Goal: Information Seeking & Learning: Learn about a topic

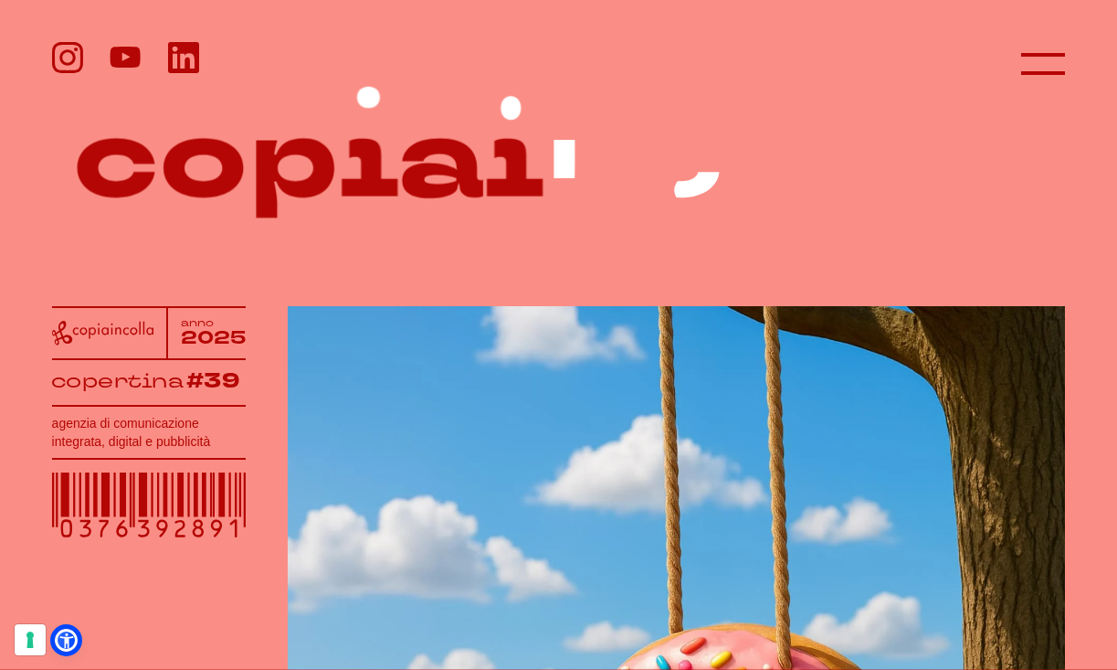
drag, startPoint x: 280, startPoint y: 168, endPoint x: 230, endPoint y: 168, distance: 49.3
click at [230, 168] on icon at bounding box center [559, 156] width 1014 height 196
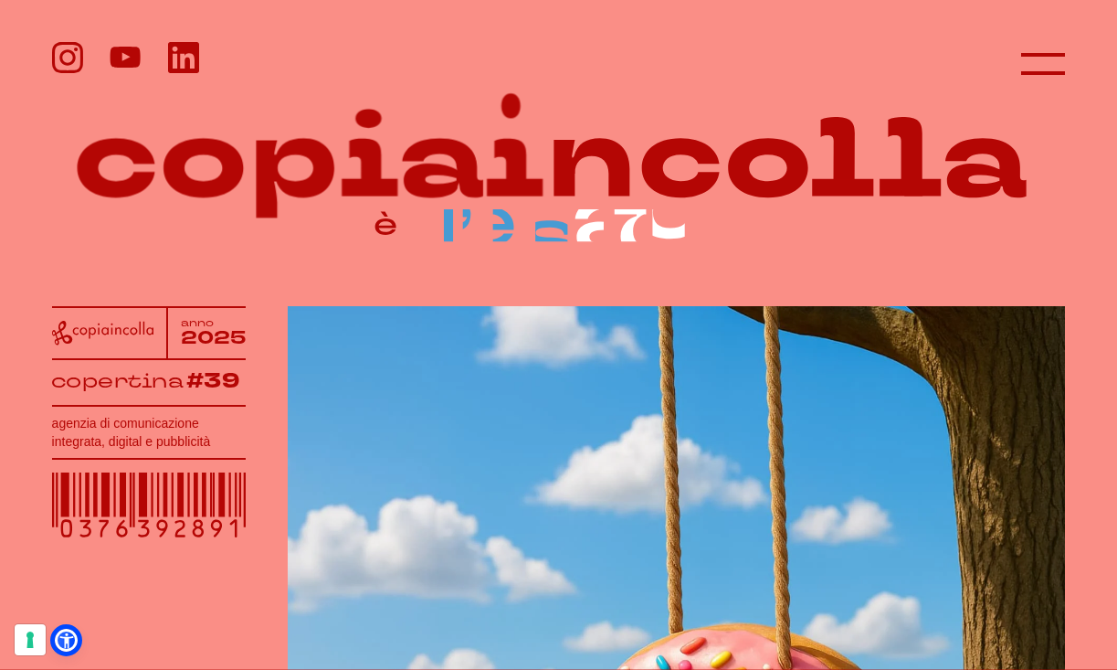
drag, startPoint x: 270, startPoint y: 187, endPoint x: 268, endPoint y: 251, distance: 64.0
click at [268, 252] on icon at bounding box center [559, 156] width 1014 height 196
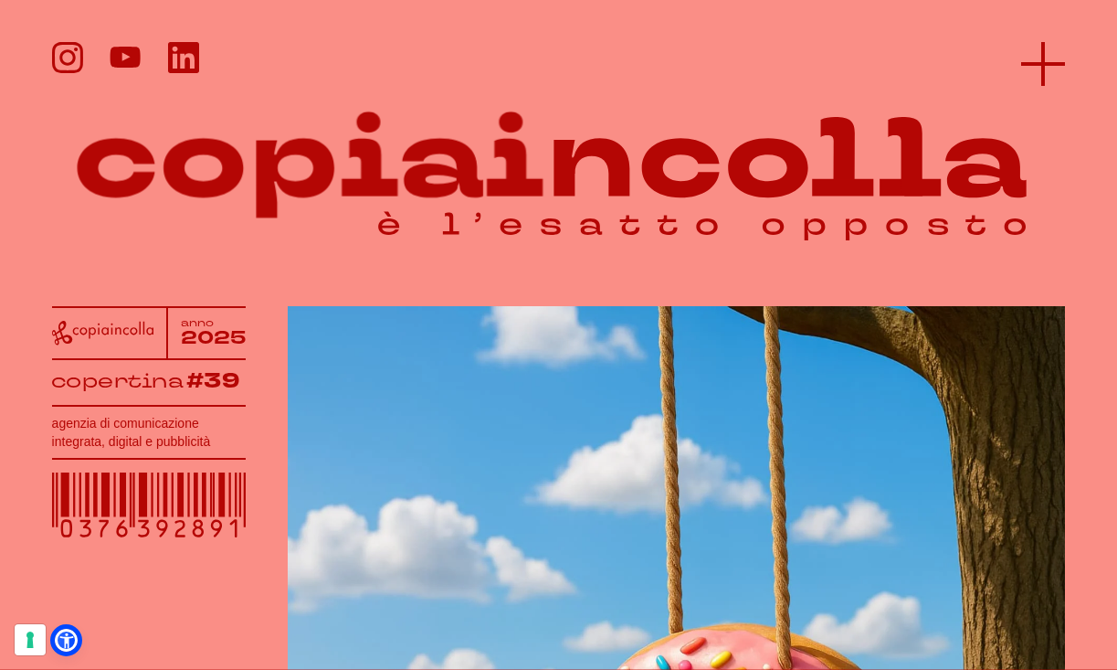
click at [1044, 64] on line at bounding box center [1044, 64] width 44 height 0
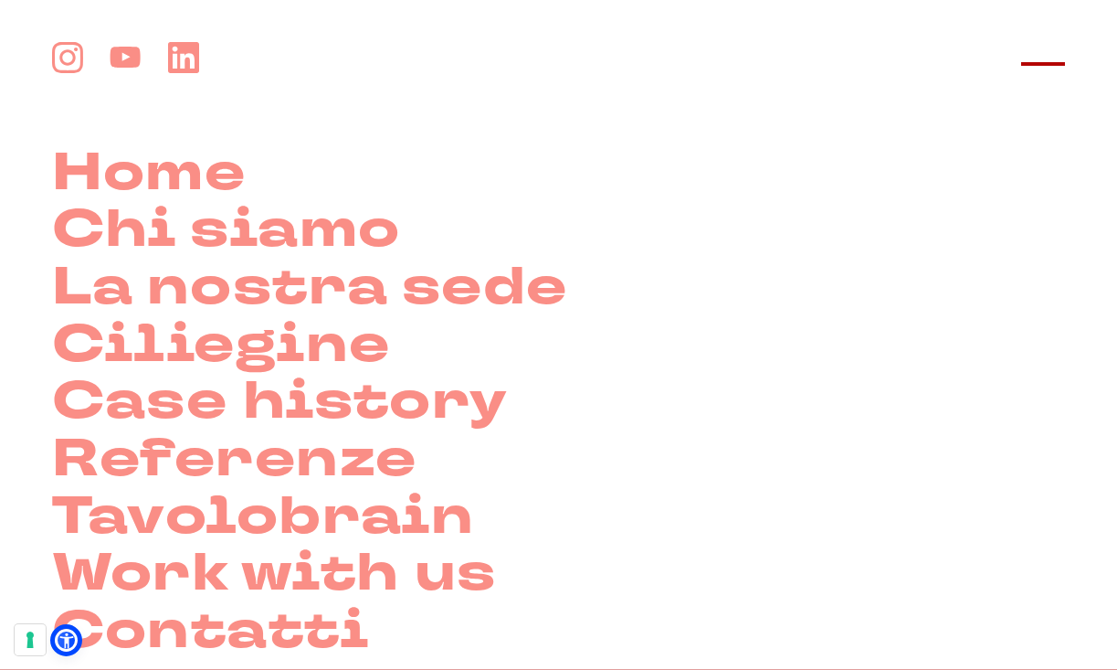
click at [1044, 64] on line at bounding box center [1044, 64] width 44 height 0
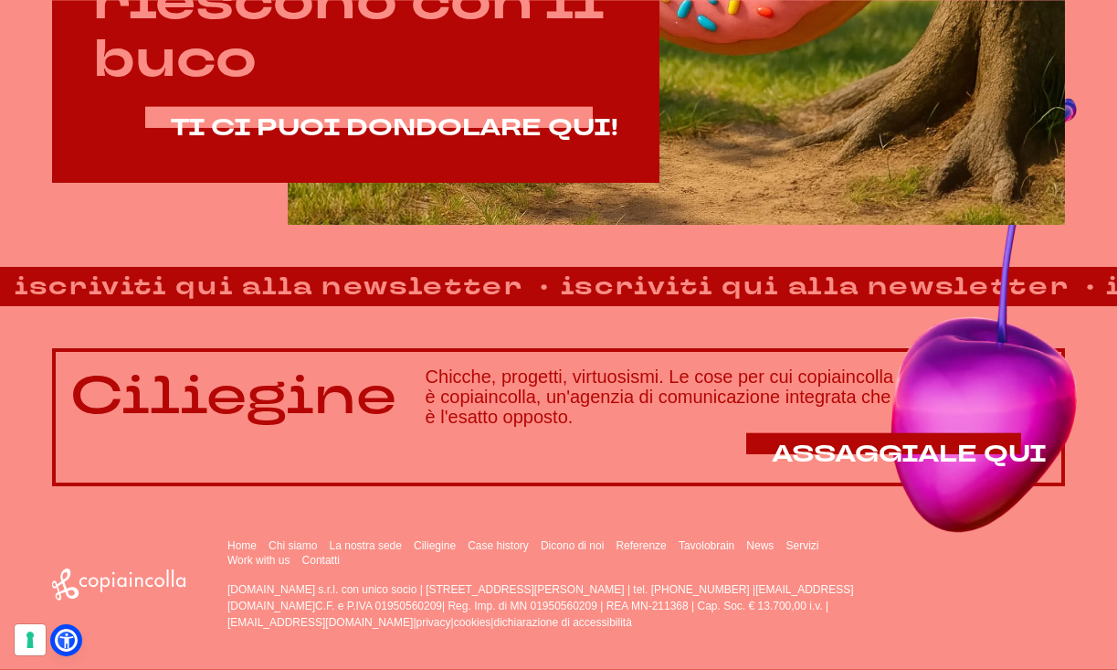
scroll to position [955, 0]
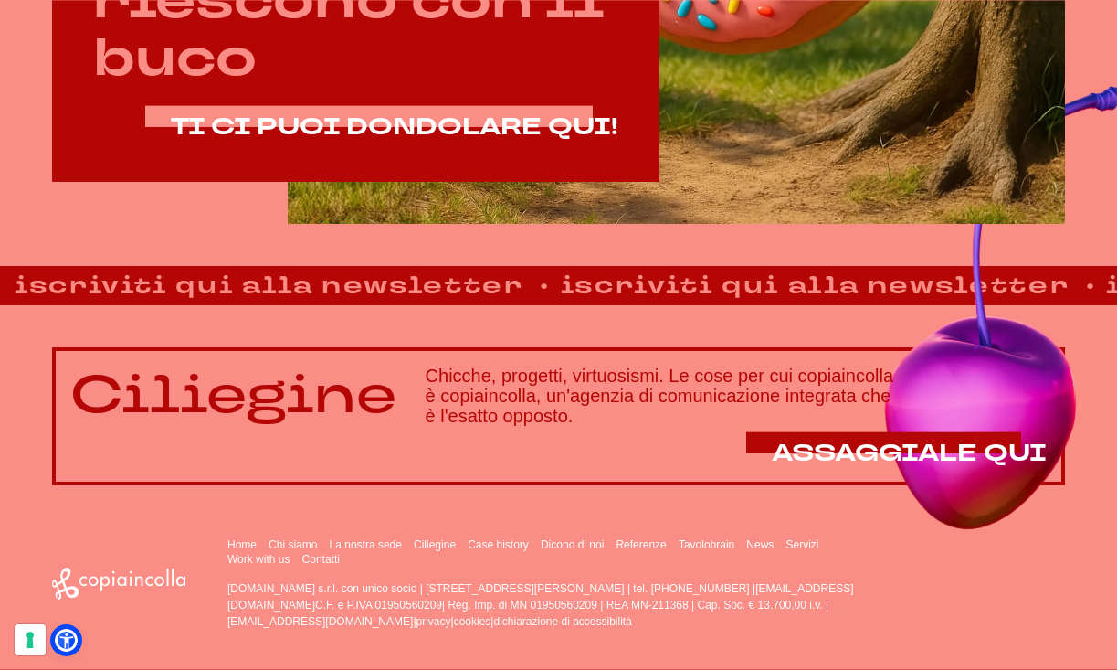
click at [986, 428] on div "Ciliegine Chicche, progetti, virtuosismi. Le cose per cui copiaincolla è copiai…" at bounding box center [559, 416] width 1014 height 138
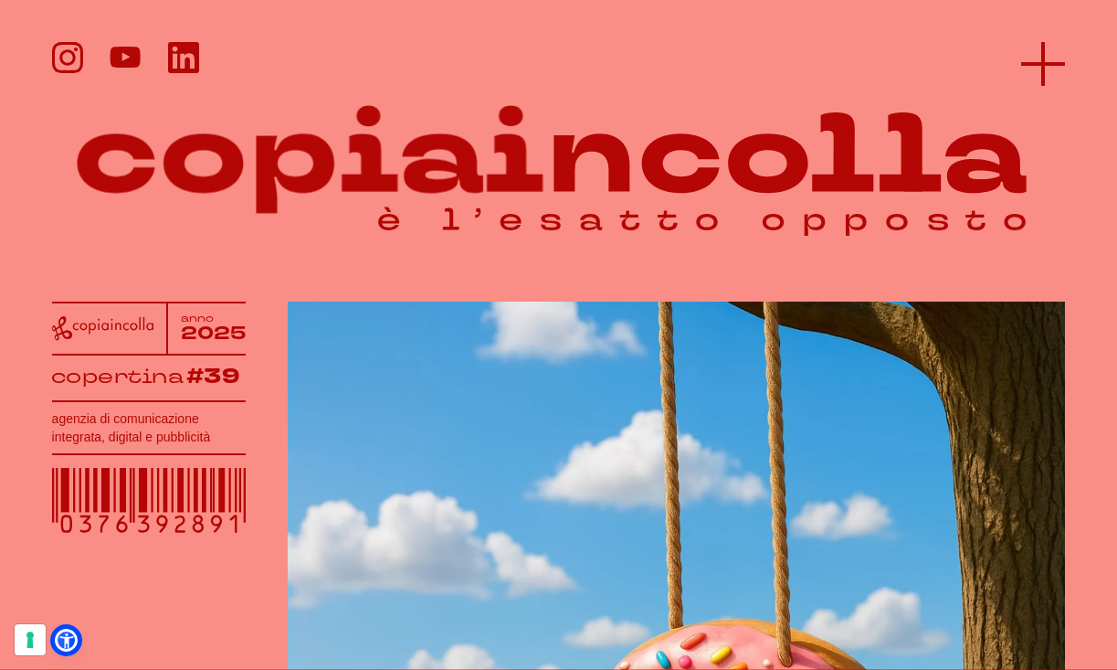
click at [1030, 42] on header at bounding box center [558, 54] width 1117 height 108
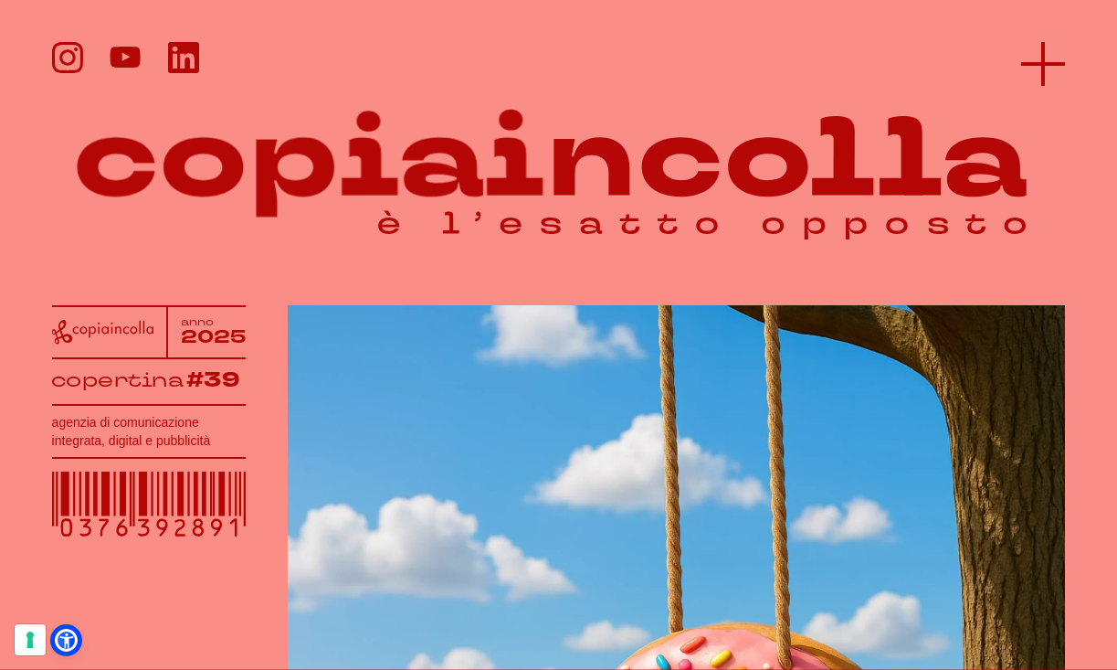
scroll to position [0, 0]
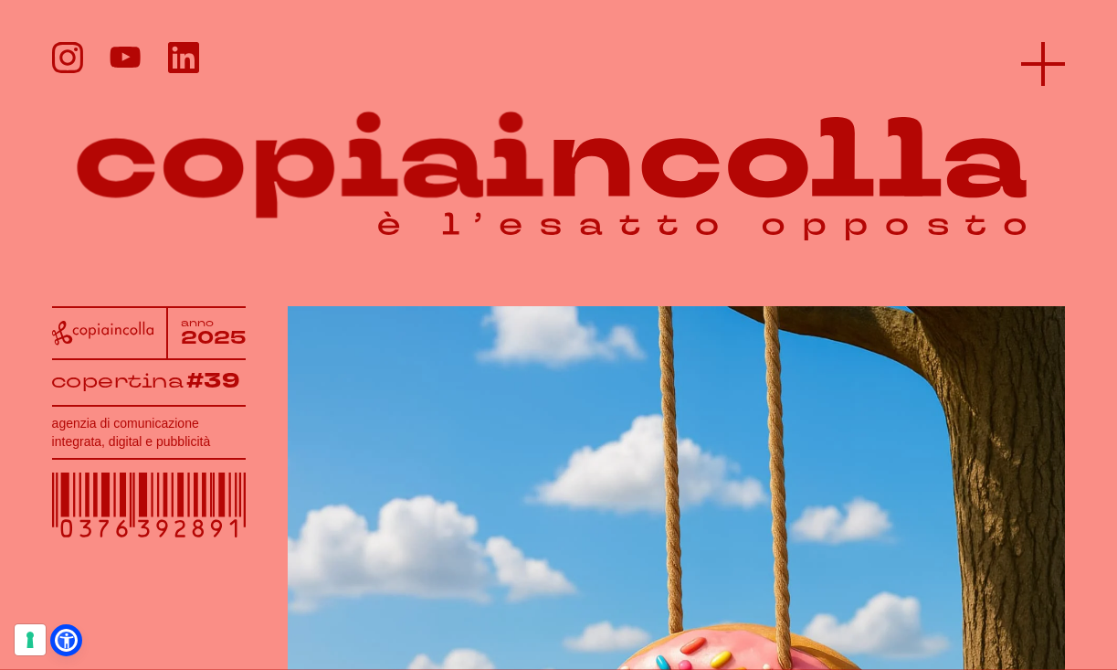
click at [1053, 47] on icon at bounding box center [1044, 64] width 44 height 44
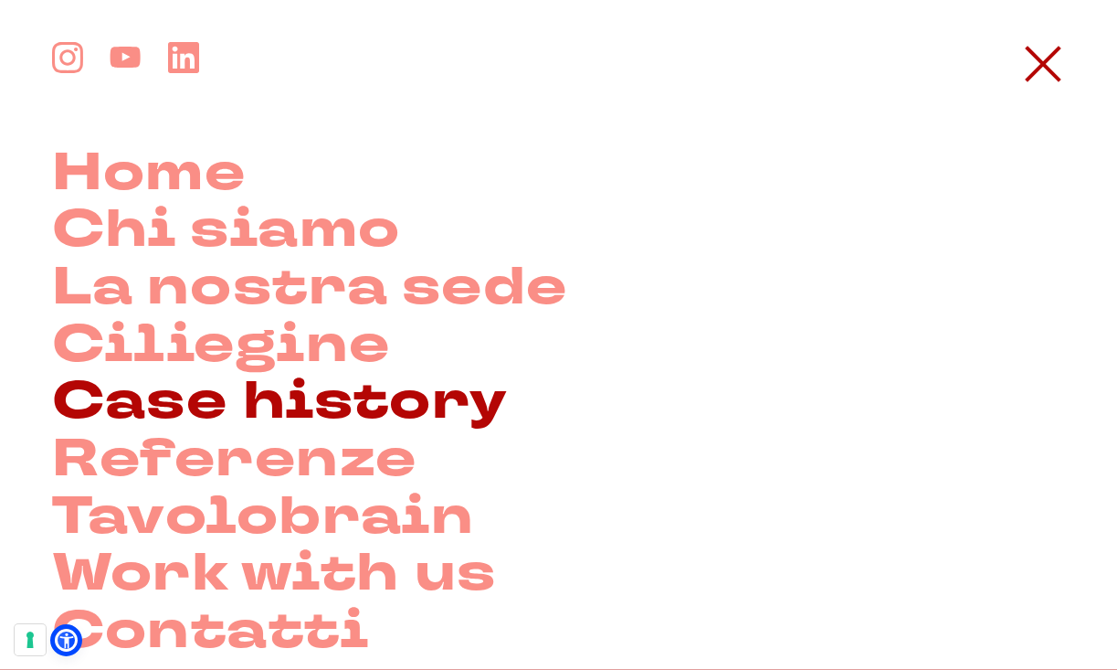
click at [276, 400] on link "Case history" at bounding box center [280, 403] width 457 height 58
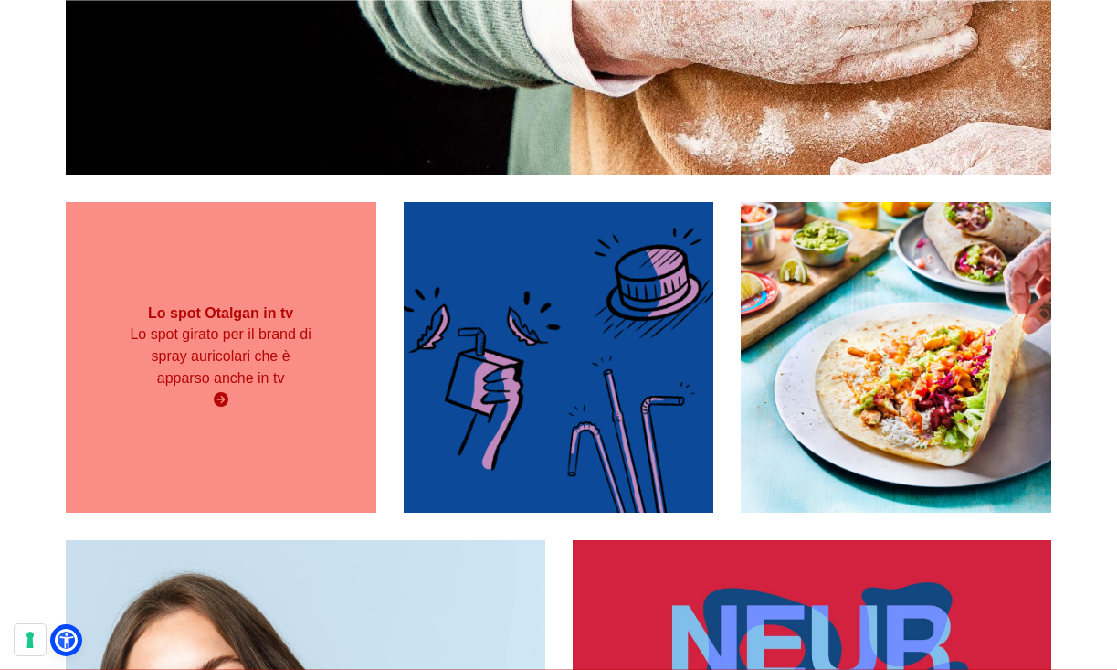
scroll to position [1929, 0]
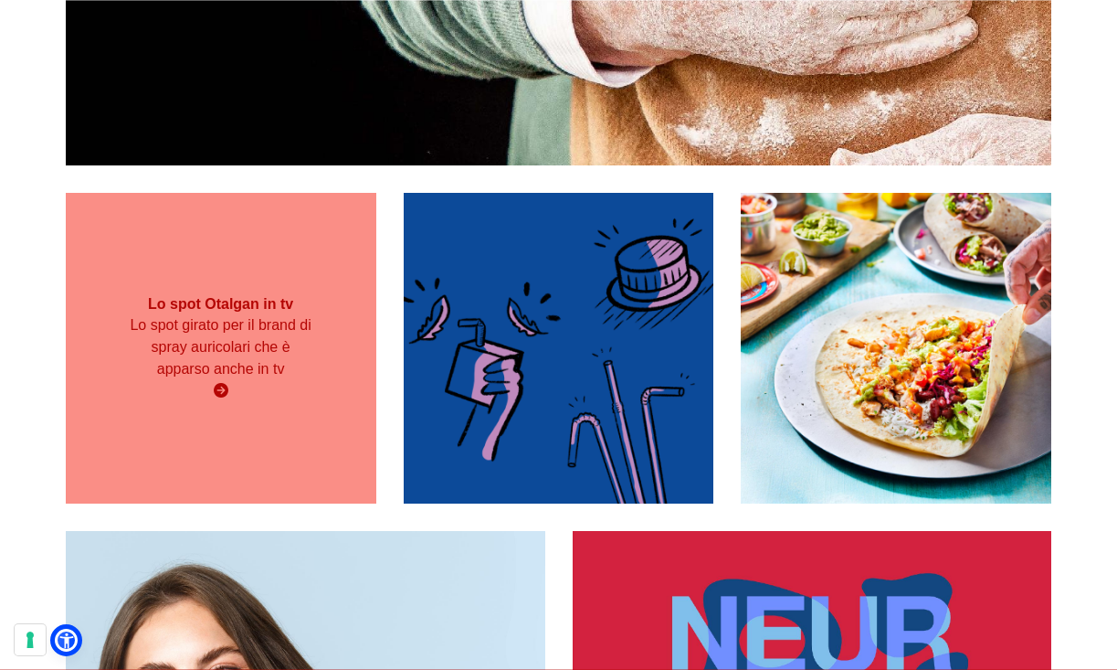
click at [207, 373] on div "Lo spot Otalgan in tv Lo spot girato per il brand di spray auricolari che è app…" at bounding box center [221, 348] width 311 height 126
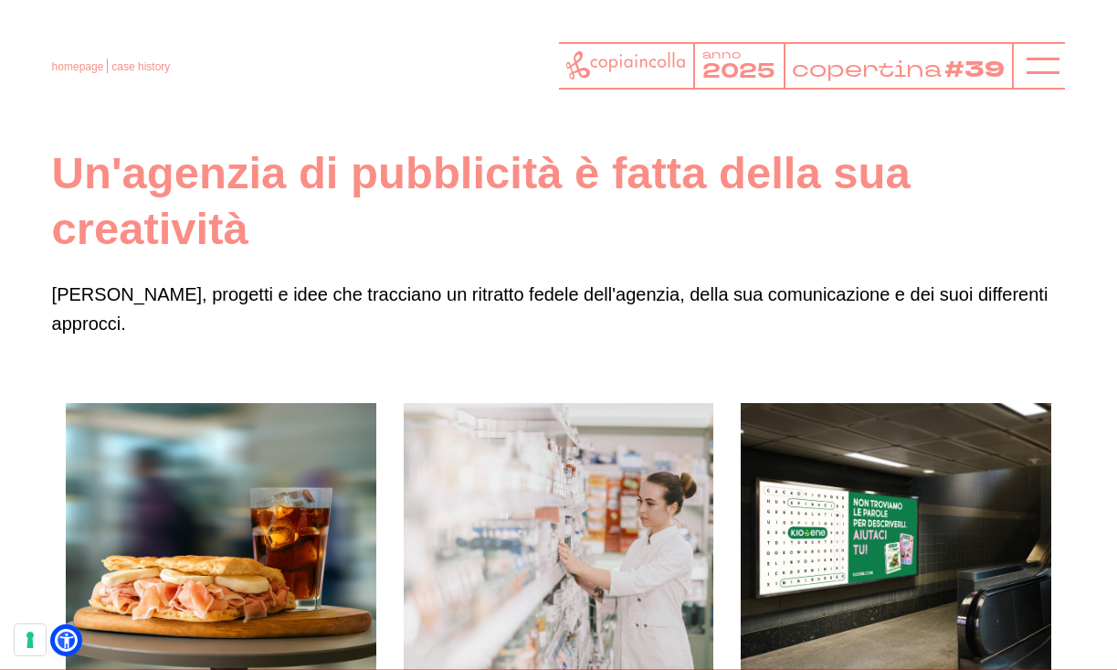
scroll to position [0, 0]
drag, startPoint x: 49, startPoint y: 290, endPoint x: 1107, endPoint y: 304, distance: 1058.2
copy p "Lavori, progetti e idee che tracciano un ritratto fedele dell'agenzia, della su…"
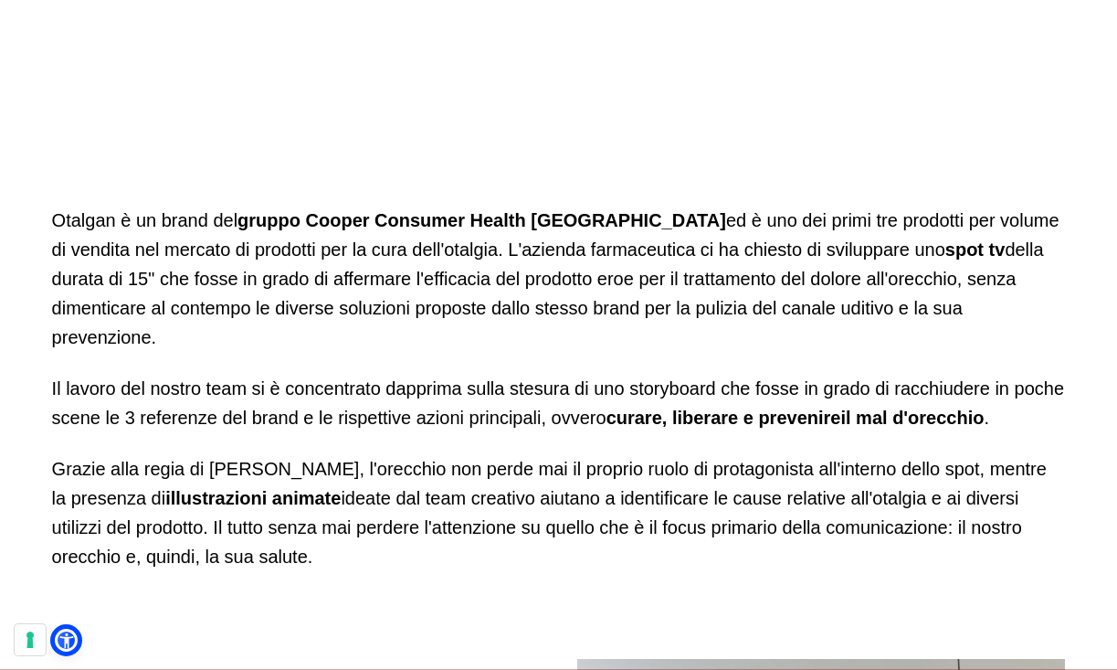
scroll to position [1318, 0]
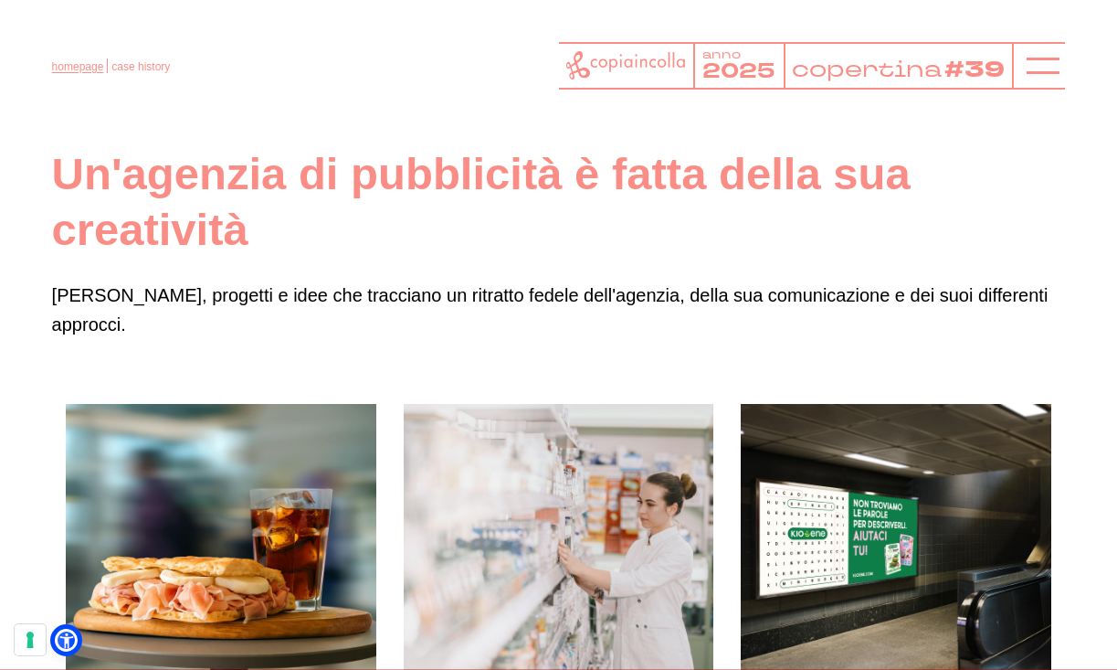
click at [79, 64] on link "homepage" at bounding box center [78, 66] width 52 height 13
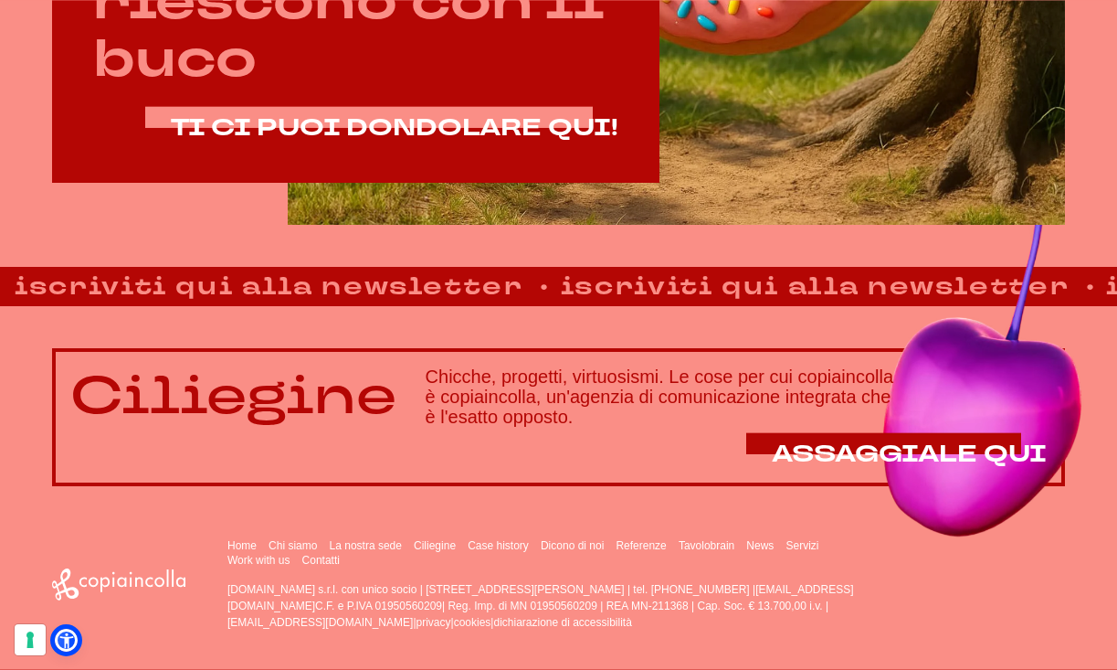
scroll to position [955, 0]
